Goal: Entertainment & Leisure: Consume media (video, audio)

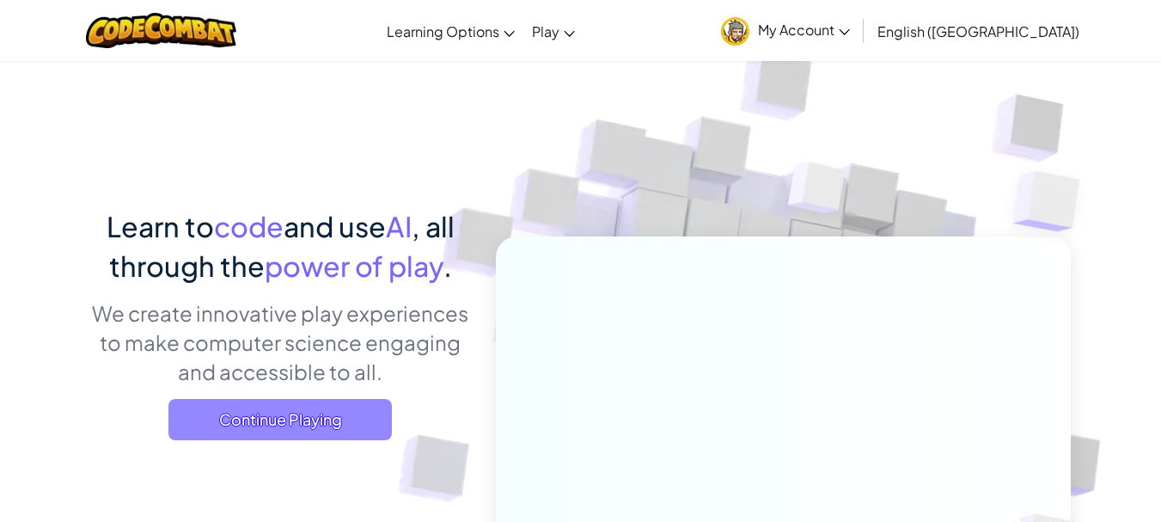
click at [361, 418] on span "Continue Playing" at bounding box center [280, 419] width 224 height 41
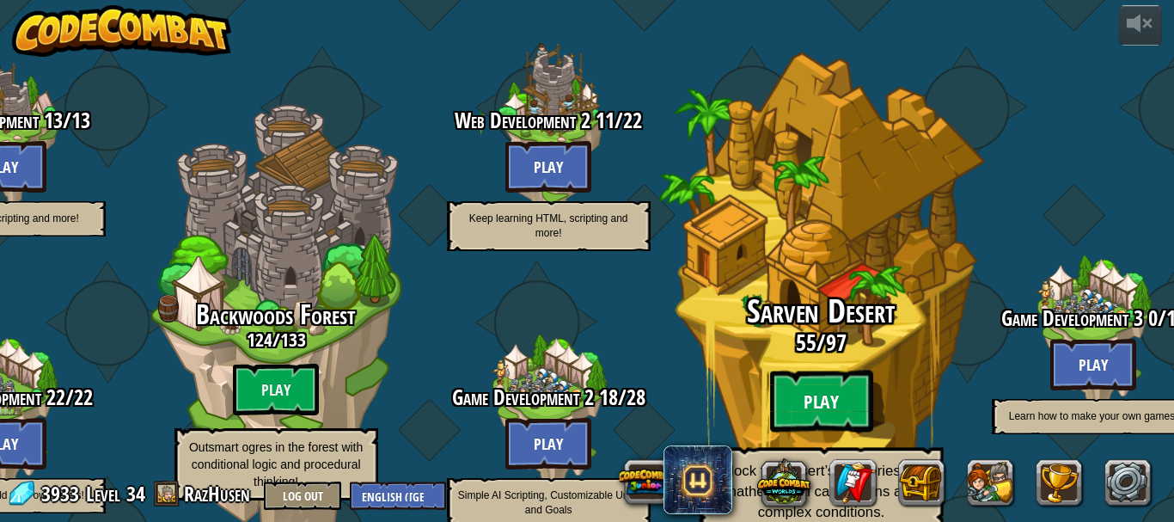
click at [794, 371] on btn "Play" at bounding box center [820, 402] width 103 height 62
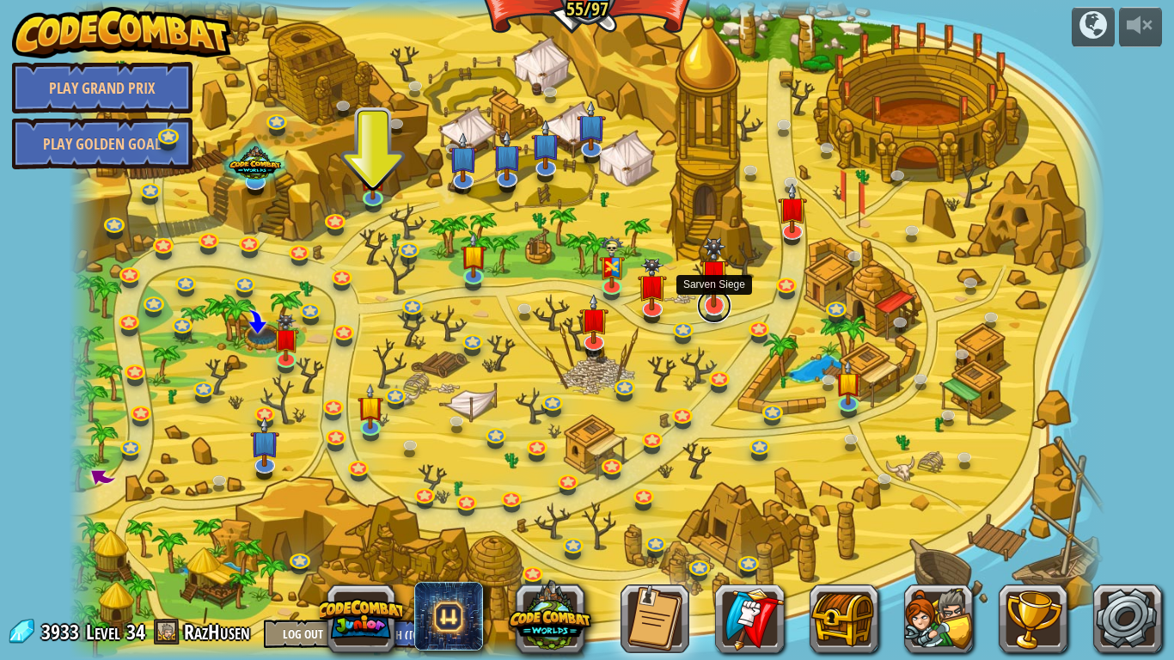
click at [713, 314] on link at bounding box center [714, 306] width 34 height 34
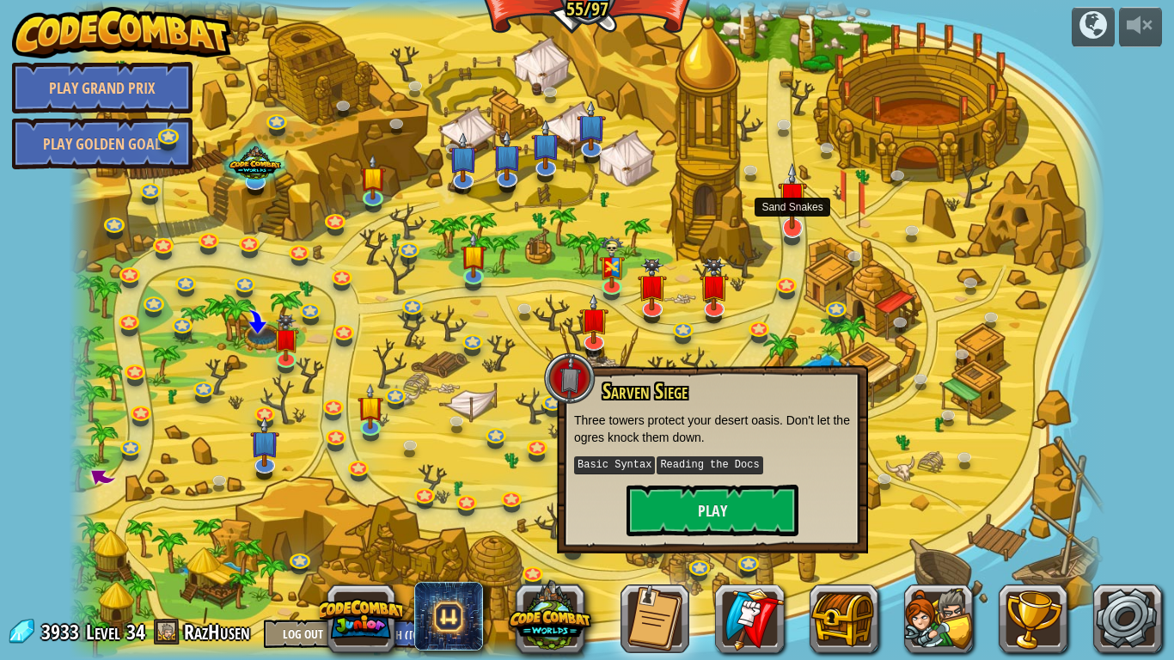
click at [800, 228] on img at bounding box center [792, 195] width 29 height 67
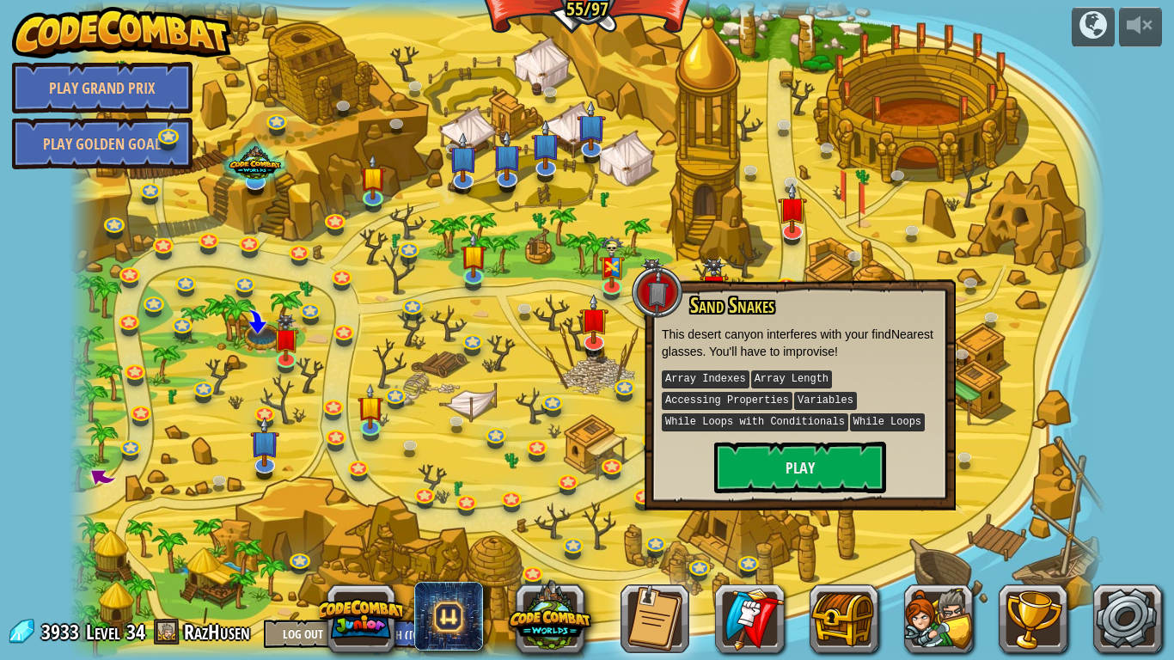
click at [884, 210] on div at bounding box center [587, 330] width 1037 height 660
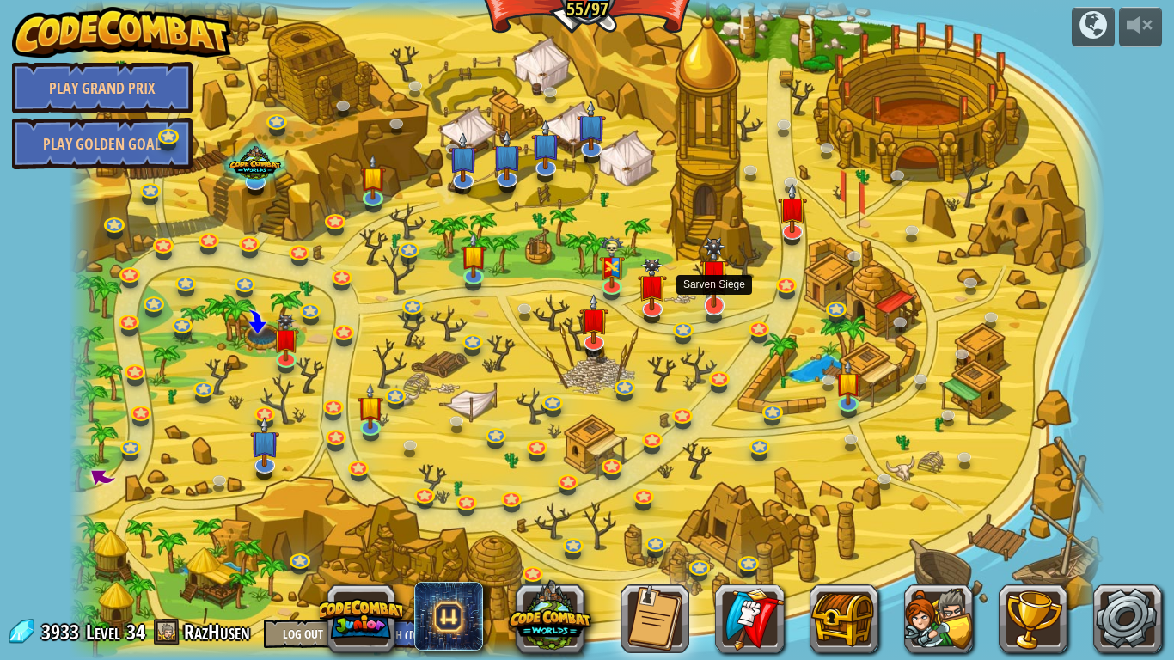
click at [714, 301] on img at bounding box center [714, 272] width 29 height 70
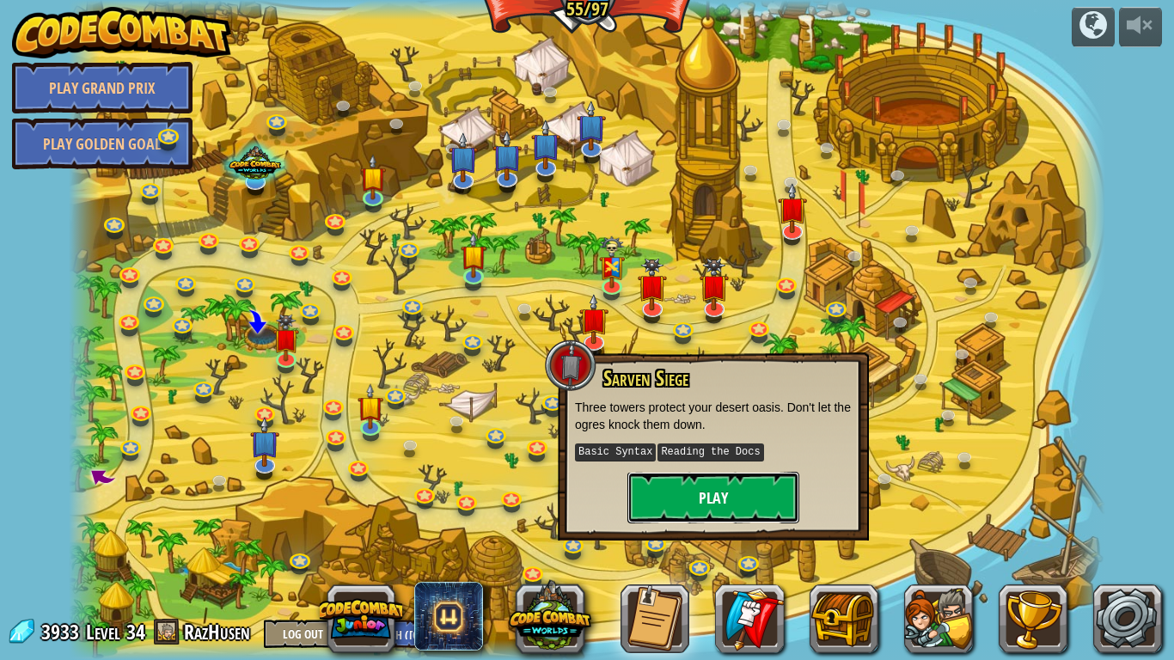
click at [676, 499] on button "Play" at bounding box center [714, 498] width 172 height 52
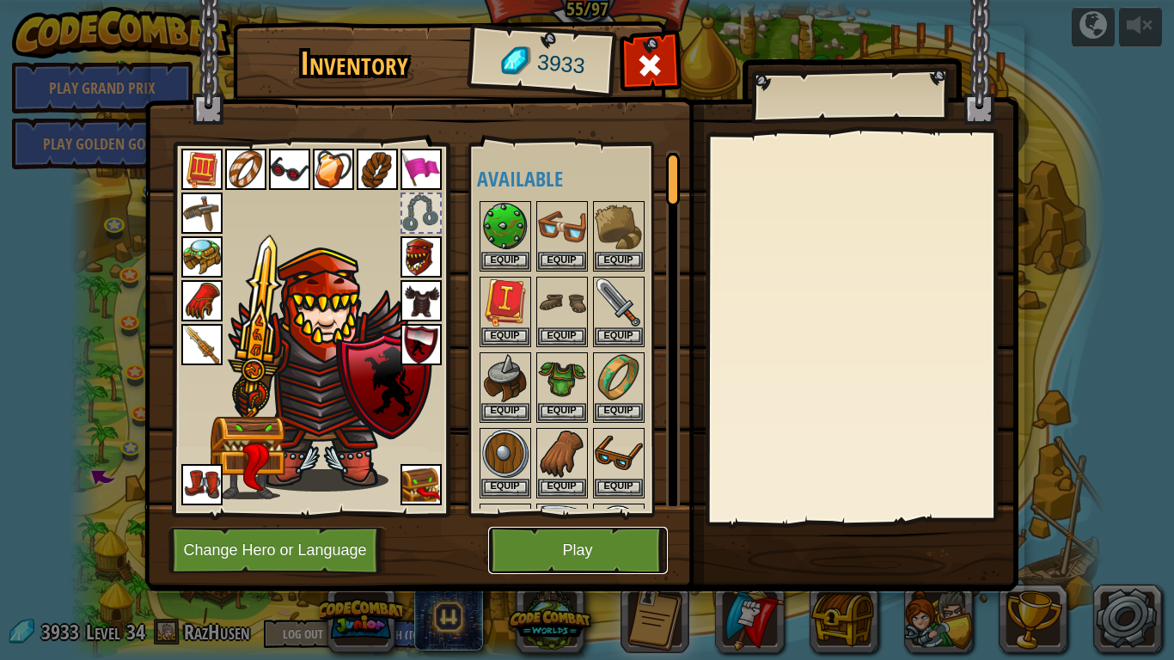
click at [594, 521] on button "Play" at bounding box center [578, 550] width 180 height 47
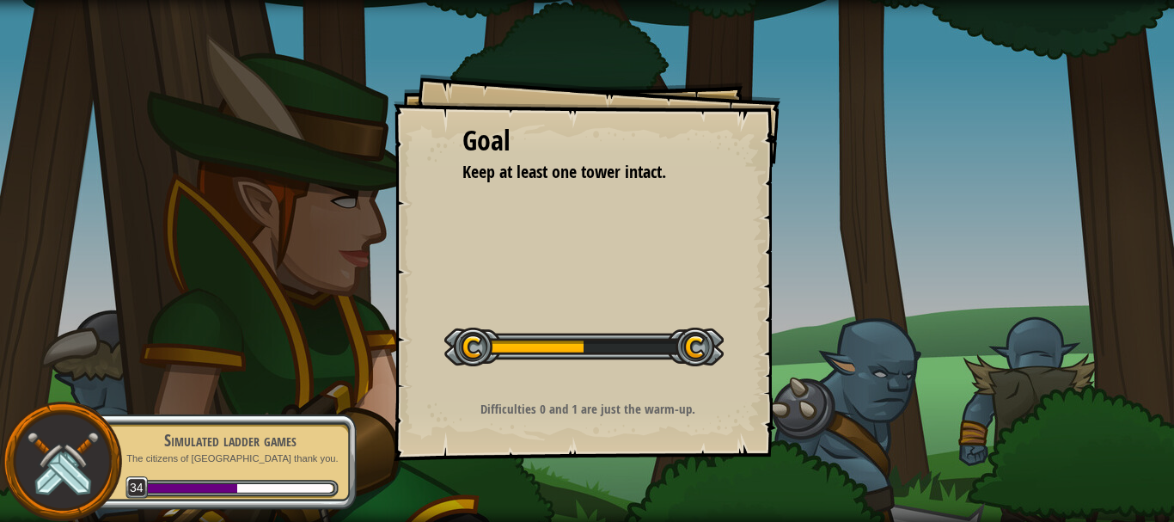
drag, startPoint x: 339, startPoint y: 193, endPoint x: 337, endPoint y: 2, distance: 191.7
click at [340, 187] on div "Goal Keep at least one tower intact. Start Level Error loading from server. Try…" at bounding box center [587, 261] width 1174 height 522
